Goal: Find specific page/section: Find specific page/section

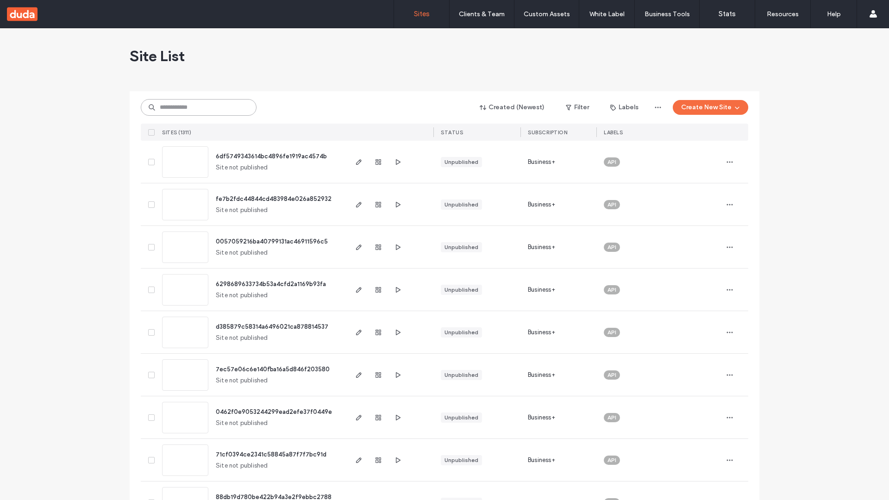
click at [199, 107] on input at bounding box center [199, 107] width 116 height 17
type input "**********"
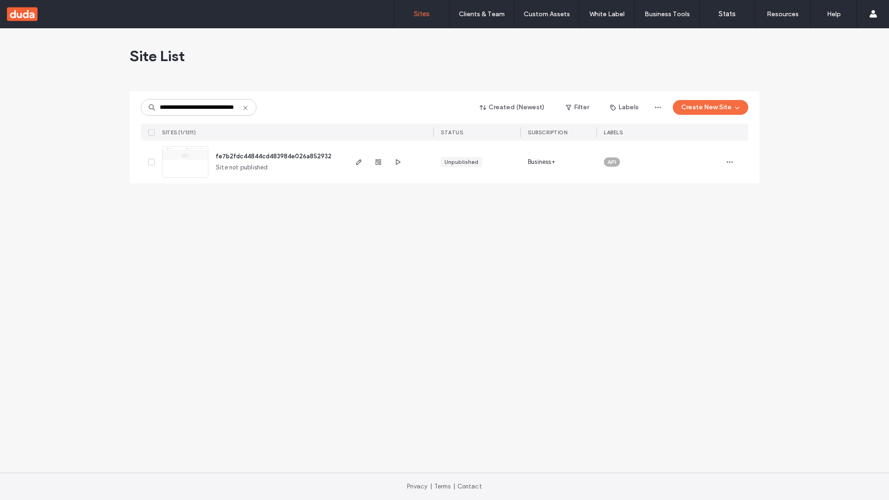
click at [275, 156] on span "fe7b2fdc44844cd483984e026a852932" at bounding box center [274, 156] width 116 height 7
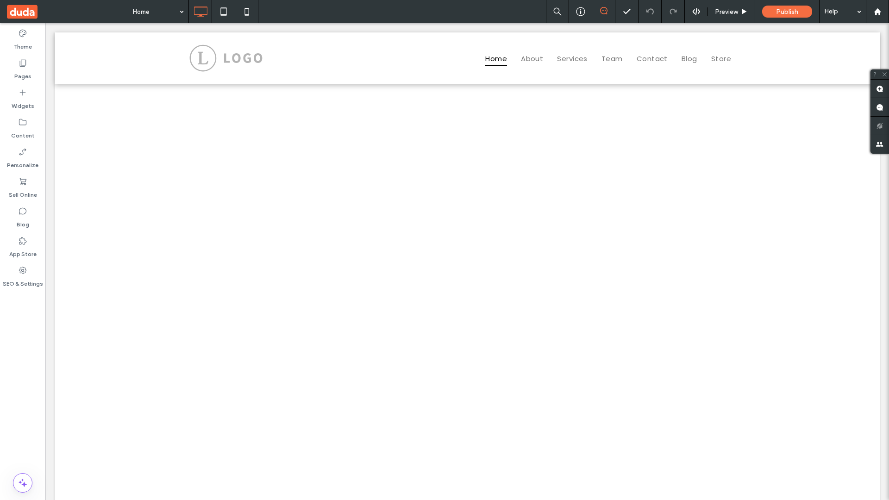
click at [23, 99] on label "Widgets" at bounding box center [23, 103] width 23 height 13
